Goal: Task Accomplishment & Management: Complete application form

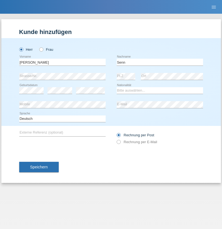
type input "Senn"
select select "CH"
select select "en"
radio input "true"
click at [62, 62] on input "text" at bounding box center [62, 62] width 86 height 7
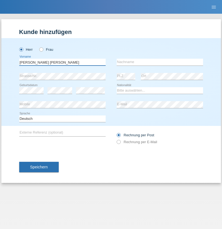
type input "[PERSON_NAME] [PERSON_NAME]"
click at [159, 62] on input "text" at bounding box center [159, 62] width 86 height 7
type input "Simao"
select select "CH"
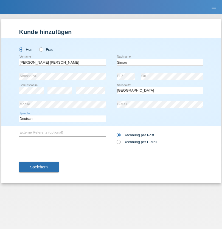
select select "en"
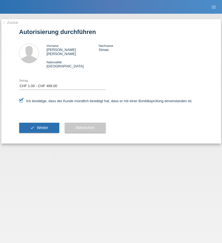
select select "1"
click at [39, 125] on span "Weiter" at bounding box center [42, 127] width 11 height 4
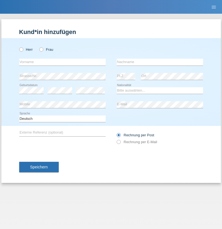
radio input "true"
click at [62, 62] on input "text" at bounding box center [62, 62] width 86 height 7
type input "[PERSON_NAME]"
click at [159, 62] on input "text" at bounding box center [159, 62] width 86 height 7
type input "Zeiter"
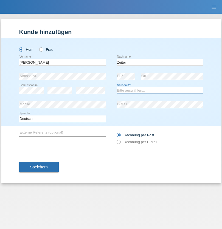
select select "CH"
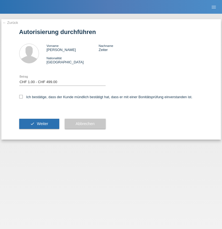
select select "1"
checkbox input "true"
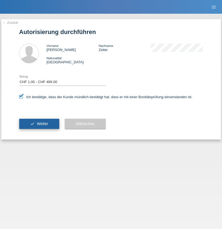
click at [39, 124] on span "Weiter" at bounding box center [42, 123] width 11 height 4
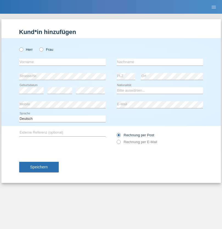
radio input "true"
click at [62, 62] on input "text" at bounding box center [62, 62] width 86 height 7
type input "[PERSON_NAME]"
click at [159, 62] on input "text" at bounding box center [159, 62] width 86 height 7
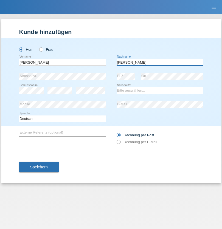
type input "[PERSON_NAME]"
select select "PT"
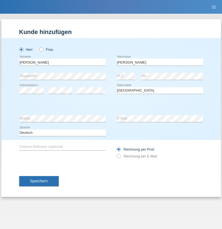
select select "C"
select select "09"
select select "08"
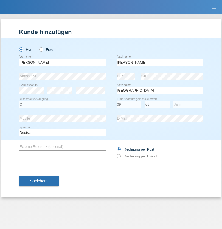
select select "2012"
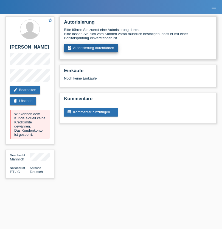
click at [91, 48] on link "assignment_turned_in Autorisierung durchführen" at bounding box center [91, 48] width 54 height 8
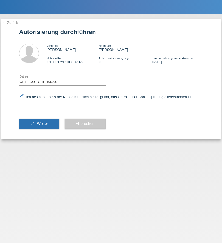
select select "1"
click at [39, 124] on span "Weiter" at bounding box center [42, 123] width 11 height 4
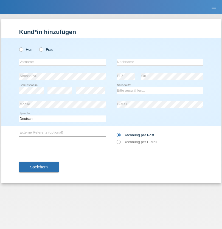
radio input "true"
click at [62, 62] on input "text" at bounding box center [62, 62] width 86 height 7
type input "Camille"
click at [159, 62] on input "text" at bounding box center [159, 62] width 86 height 7
type input "Jacquet"
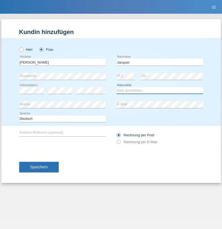
select select "CH"
radio input "true"
select select "DE"
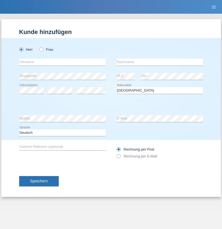
select select "C"
select select "07"
select select "11"
select select "1972"
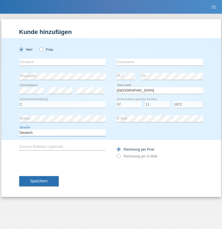
select select "en"
